Goal: Task Accomplishment & Management: Manage account settings

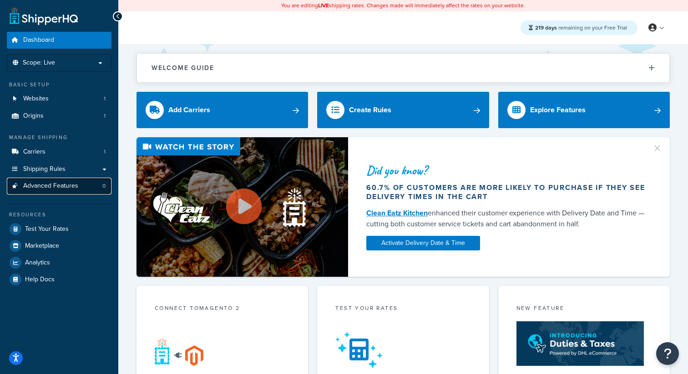
click at [82, 186] on link "Advanced Features 0" at bounding box center [59, 186] width 105 height 17
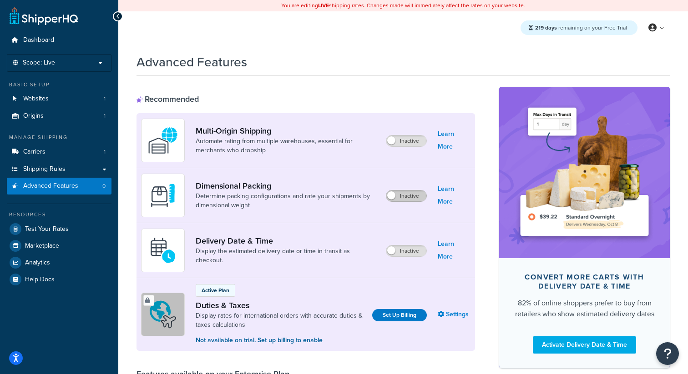
click at [414, 199] on label "Inactive" at bounding box center [406, 196] width 40 height 11
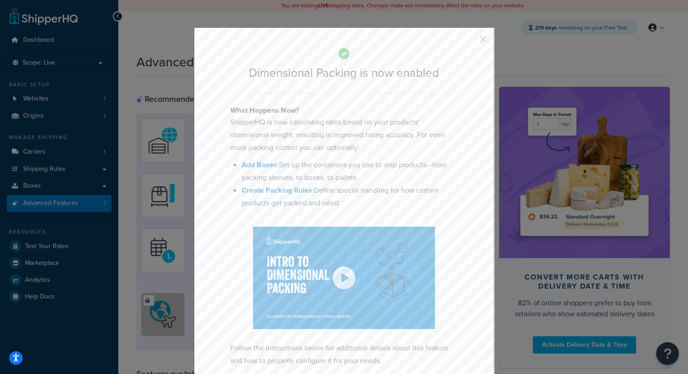
drag, startPoint x: 295, startPoint y: 231, endPoint x: 516, endPoint y: 28, distance: 299.6
click at [299, 213] on div "What Happens Now? ShipperHQ is now calculating rates based on your products’ di…" at bounding box center [343, 236] width 227 height 262
click at [288, 231] on div at bounding box center [343, 278] width 227 height 102
drag, startPoint x: 288, startPoint y: 231, endPoint x: 559, endPoint y: 14, distance: 347.4
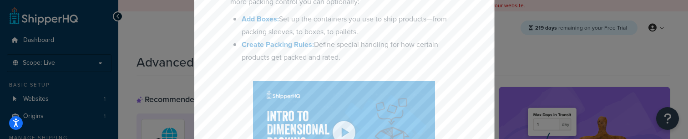
scroll to position [154, 0]
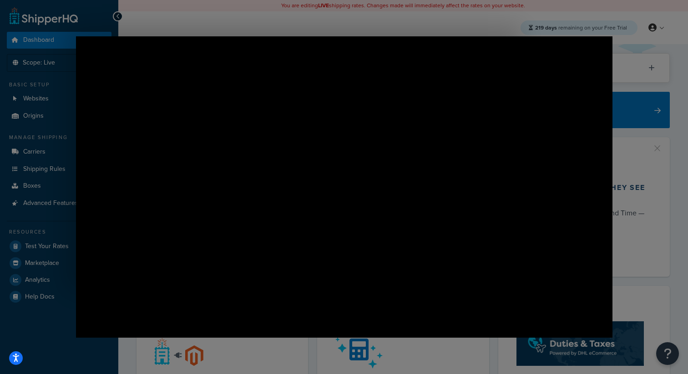
click at [621, 43] on img "Close" at bounding box center [617, 43] width 15 height 15
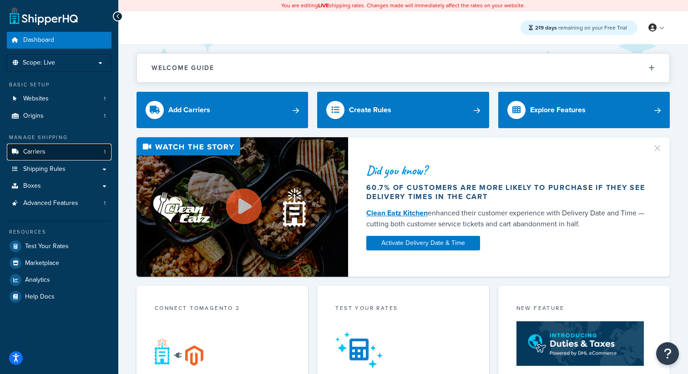
click at [54, 156] on link "Carriers 1" at bounding box center [59, 152] width 105 height 17
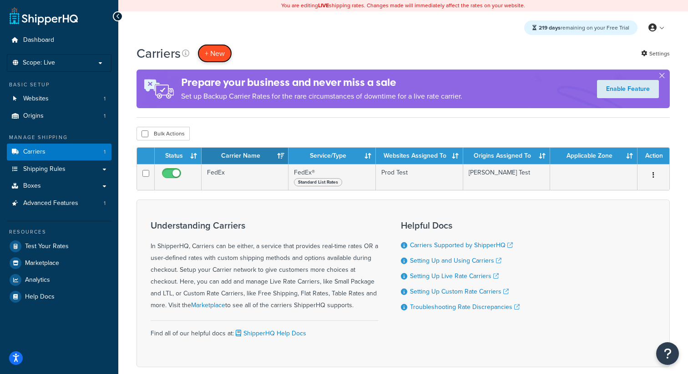
click at [222, 57] on button "+ New" at bounding box center [214, 53] width 35 height 19
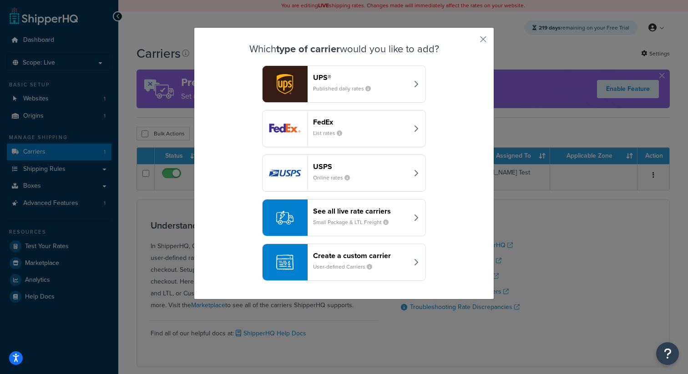
click at [352, 228] on div "See all live rate carriers Small Package & LTL Freight" at bounding box center [360, 218] width 95 height 22
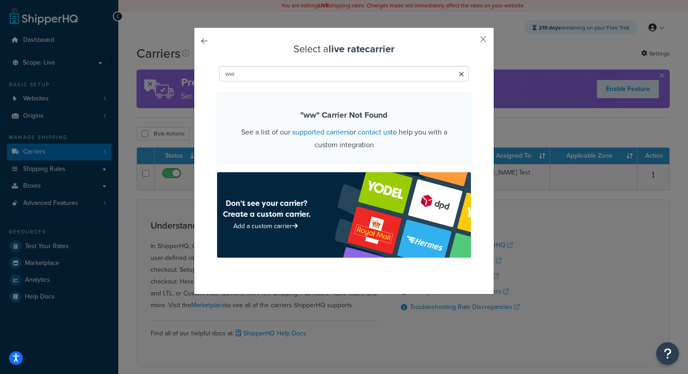
type input "w"
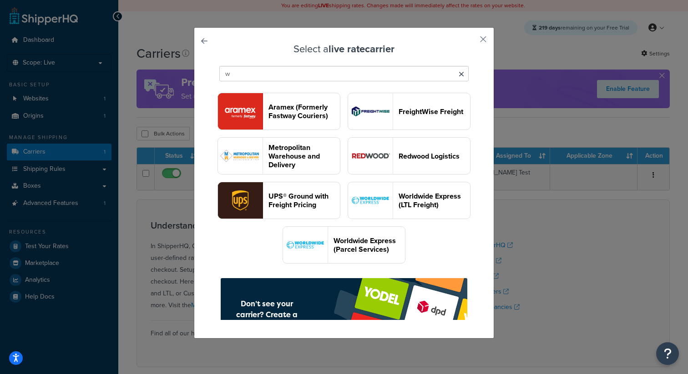
type input "w"
click at [353, 254] on header "Worldwide Express (Parcel Services)" at bounding box center [368, 244] width 71 height 17
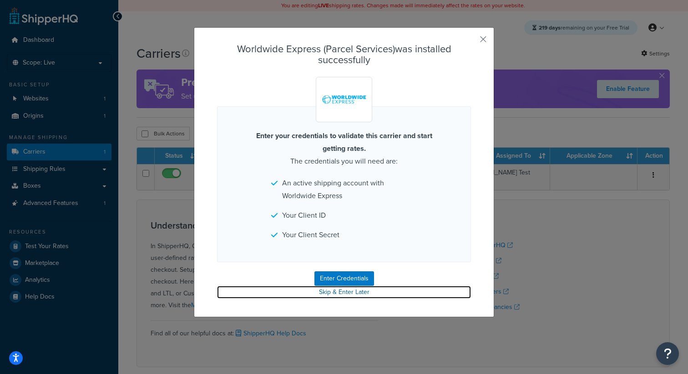
click at [337, 296] on link "Skip & Enter Later" at bounding box center [344, 292] width 254 height 13
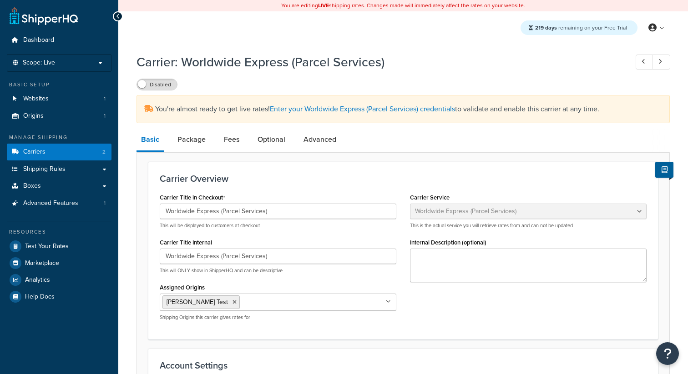
select select "worldwideExpress"
select select "THIRD PARTY"
click at [79, 207] on link "Advanced Features 1" at bounding box center [59, 203] width 105 height 17
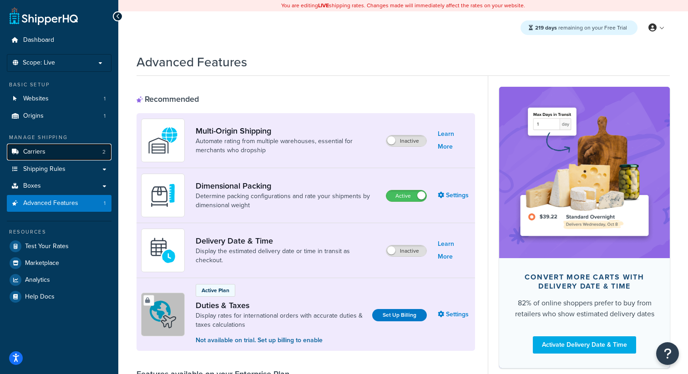
click at [36, 155] on span "Carriers" at bounding box center [34, 152] width 22 height 8
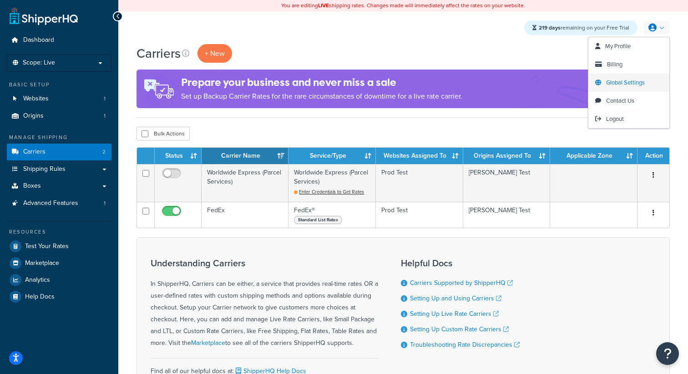
click at [618, 86] on span "Global Settings" at bounding box center [625, 82] width 39 height 9
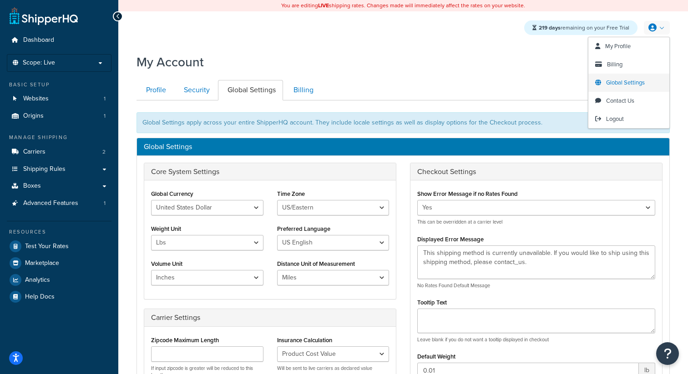
click at [623, 80] on span "Global Settings" at bounding box center [625, 82] width 39 height 9
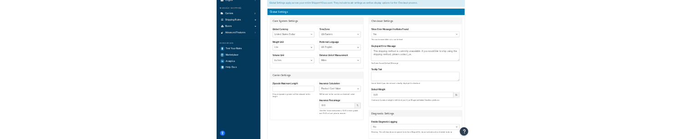
scroll to position [134, 0]
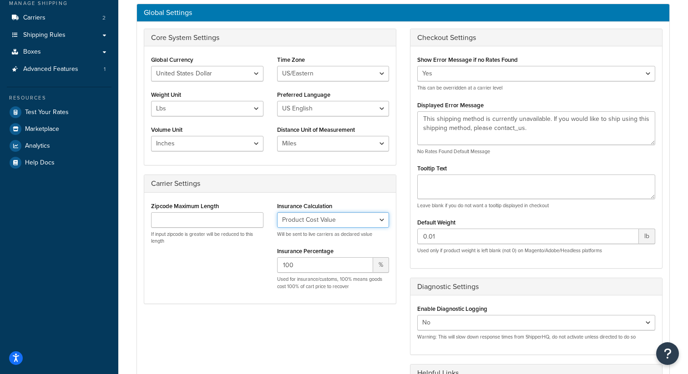
click at [343, 217] on select "No Insurance Percentage of Cart Price Product Cost Value" at bounding box center [333, 219] width 112 height 15
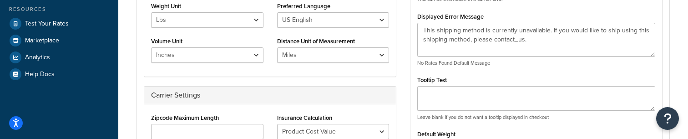
scroll to position [288, 0]
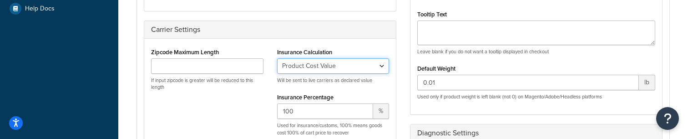
click at [337, 66] on select "No Insurance Percentage of Cart Price Product Cost Value" at bounding box center [333, 65] width 112 height 15
click at [371, 70] on select "No Insurance Percentage of Cart Price Product Cost Value" at bounding box center [333, 65] width 112 height 15
click at [277, 58] on select "No Insurance Percentage of Cart Price Product Cost Value" at bounding box center [333, 65] width 112 height 15
click at [323, 66] on select "No Insurance Percentage of Cart Price Product Cost Value" at bounding box center [333, 65] width 112 height 15
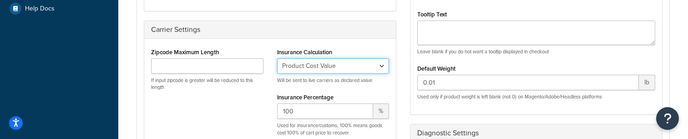
click at [277, 58] on select "No Insurance Percentage of Cart Price Product Cost Value" at bounding box center [333, 65] width 112 height 15
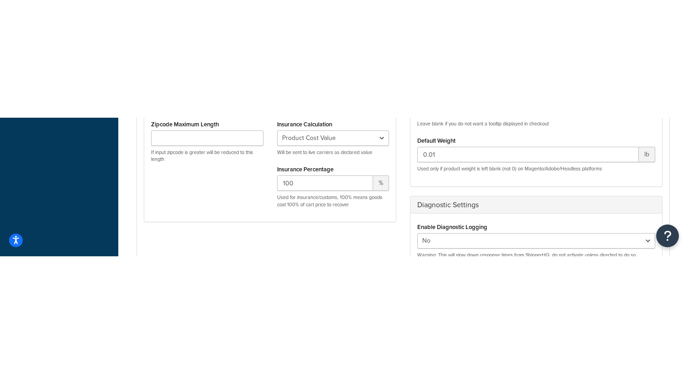
scroll to position [302, 0]
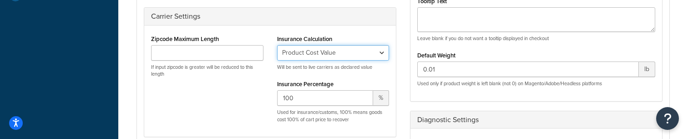
click at [368, 58] on select "No Insurance Percentage of Cart Price Product Cost Value" at bounding box center [333, 52] width 112 height 15
click at [277, 45] on select "No Insurance Percentage of Cart Price Product Cost Value" at bounding box center [333, 52] width 112 height 15
click at [331, 60] on select "No Insurance Percentage of Cart Price Product Cost Value" at bounding box center [333, 52] width 112 height 15
select select "REALTIME"
click at [277, 45] on select "No Insurance Percentage of Cart Price Product Cost Value" at bounding box center [333, 52] width 112 height 15
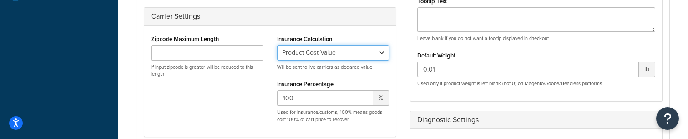
click at [312, 56] on select "No Insurance Percentage of Cart Price Product Cost Value" at bounding box center [333, 52] width 112 height 15
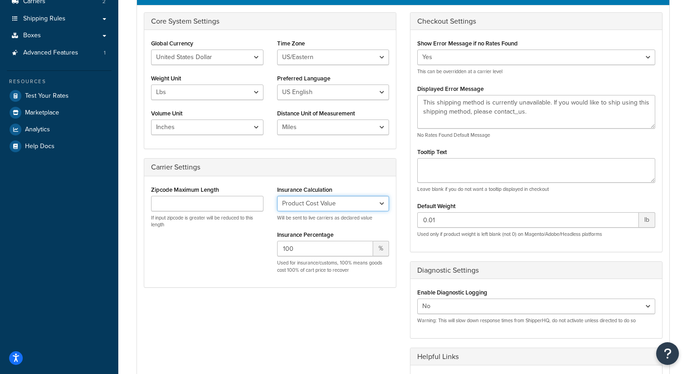
scroll to position [0, 0]
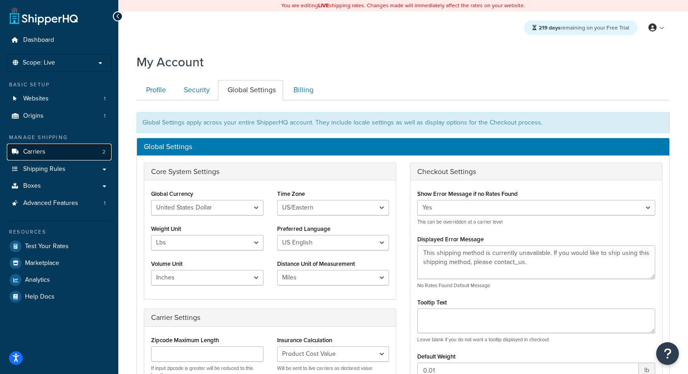
click at [67, 158] on link "Carriers 2" at bounding box center [59, 152] width 105 height 17
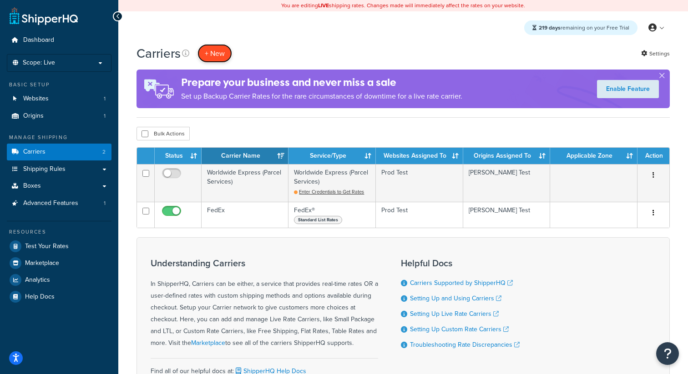
click at [217, 62] on button "+ New" at bounding box center [214, 53] width 35 height 19
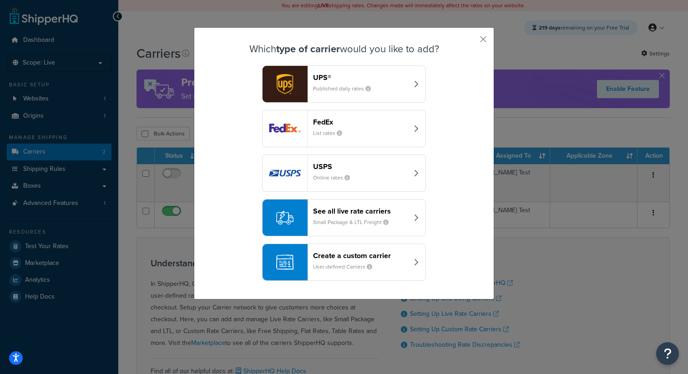
click at [381, 212] on header "See all live rate carriers" at bounding box center [360, 211] width 95 height 9
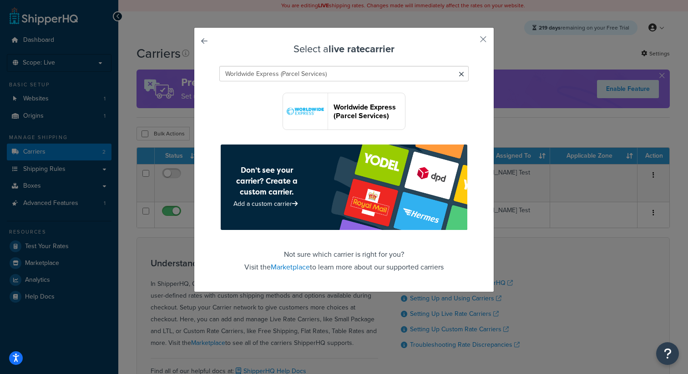
type input "Worldwide Express (Parcel Services)"
click at [352, 123] on button "Worldwide Express (Parcel Services)" at bounding box center [343, 111] width 123 height 37
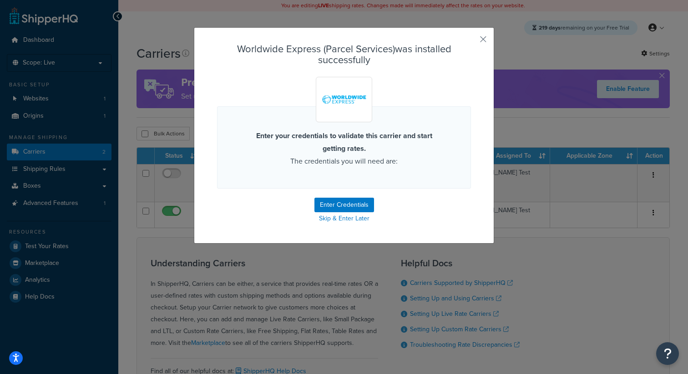
click at [363, 119] on div "Enter your credentials to validate this carrier and start getting rates. The cr…" at bounding box center [344, 147] width 254 height 82
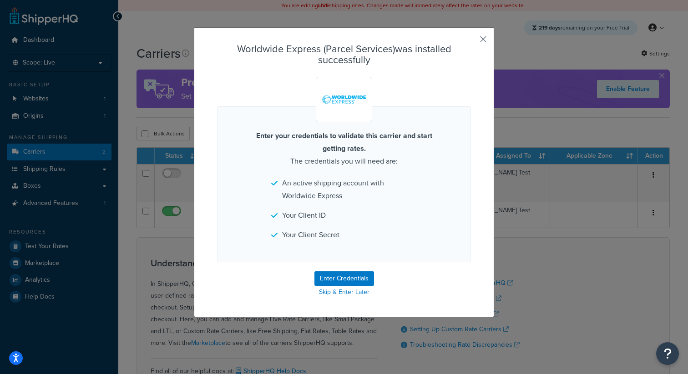
click at [471, 41] on button "button" at bounding box center [469, 42] width 2 height 2
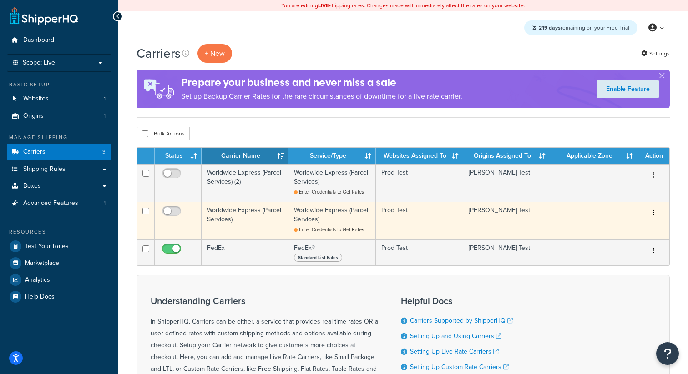
click at [255, 221] on td "Worldwide Express (Parcel Services)" at bounding box center [244, 221] width 87 height 38
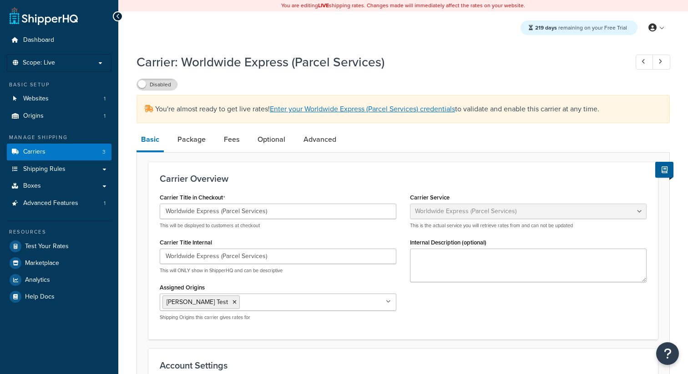
select select "worldwideExpress"
select select "THIRD PARTY"
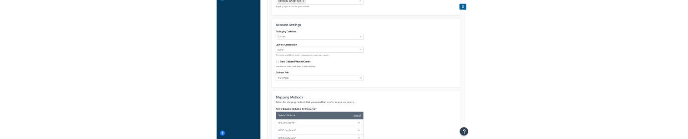
scroll to position [299, 0]
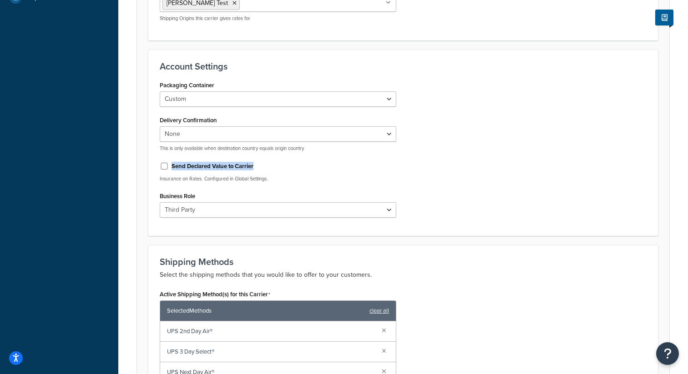
drag, startPoint x: 259, startPoint y: 169, endPoint x: 170, endPoint y: 165, distance: 89.7
click at [170, 165] on div "Send Declared Value to Carrier" at bounding box center [278, 166] width 236 height 14
copy div "Send Declared Value to Carrier"
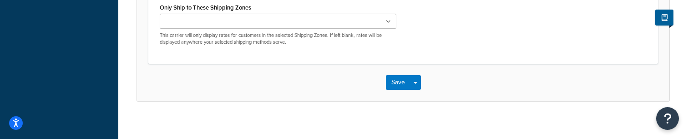
scroll to position [867, 0]
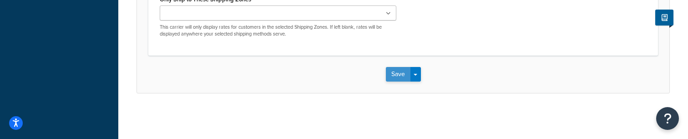
click at [397, 75] on button "Save" at bounding box center [398, 74] width 25 height 15
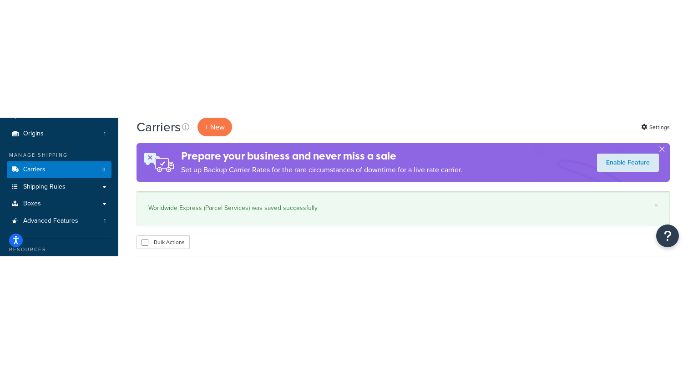
scroll to position [101, 0]
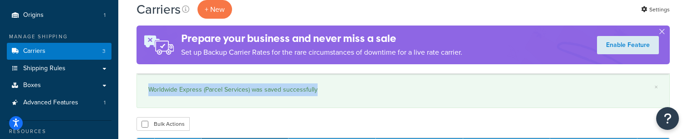
drag, startPoint x: 318, startPoint y: 91, endPoint x: 149, endPoint y: 91, distance: 168.7
click at [149, 91] on div "Worldwide Express (Parcel Services) was saved successfully" at bounding box center [402, 89] width 509 height 13
copy div "Worldwide Express (Parcel Services) was saved successfully"
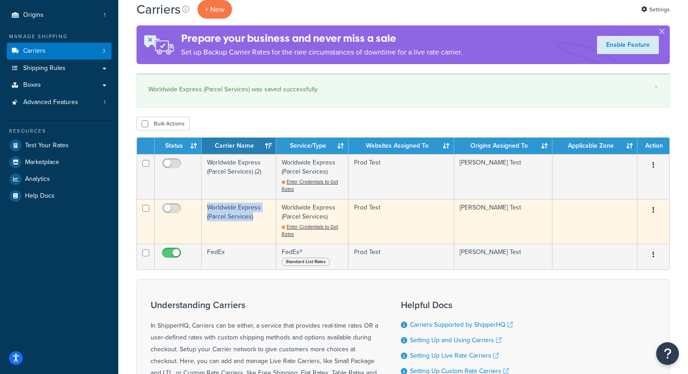
drag, startPoint x: 258, startPoint y: 218, endPoint x: 203, endPoint y: 211, distance: 55.4
click at [203, 138] on td "Worldwide Express (Parcel Services)" at bounding box center [238, 221] width 75 height 45
copy td "Worldwide Express (Parcel Services)"
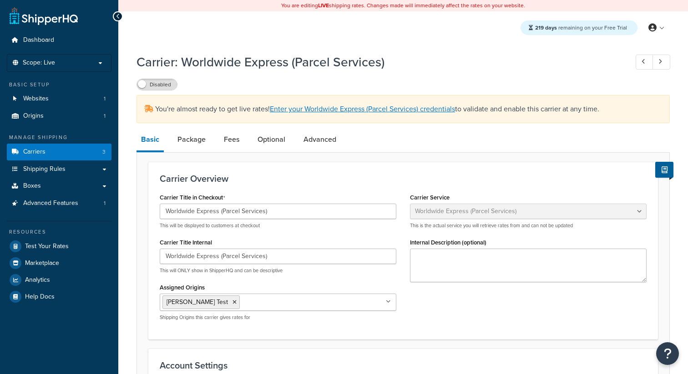
select select "worldwideExpress"
select select "THIRD PARTY"
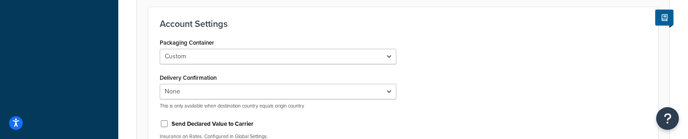
scroll to position [382, 0]
